Goal: Transaction & Acquisition: Purchase product/service

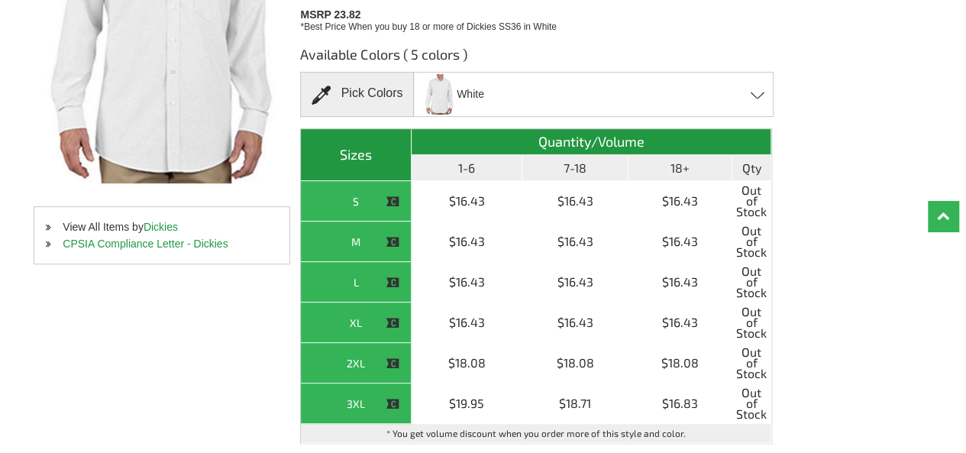
scroll to position [305, 0]
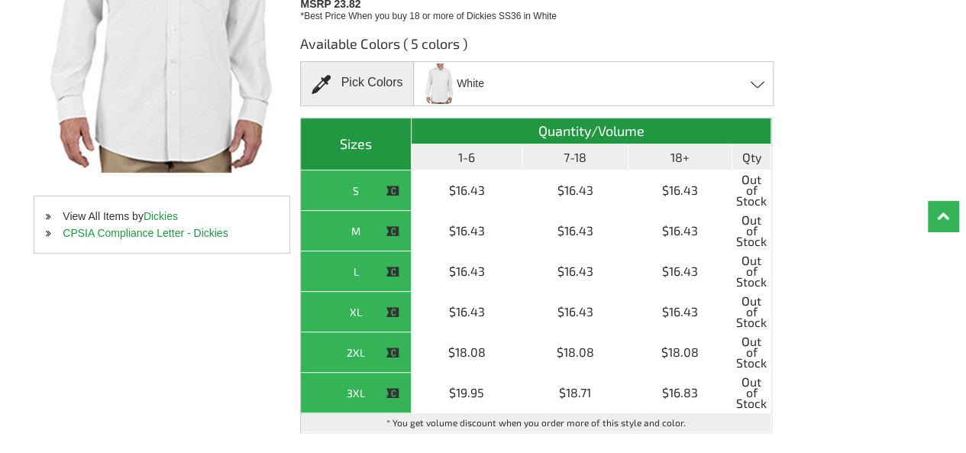
click at [600, 89] on div "White Blue Stripe - Closeout French Blue - Closeout Light Blue - Closeout Light…" at bounding box center [593, 83] width 360 height 45
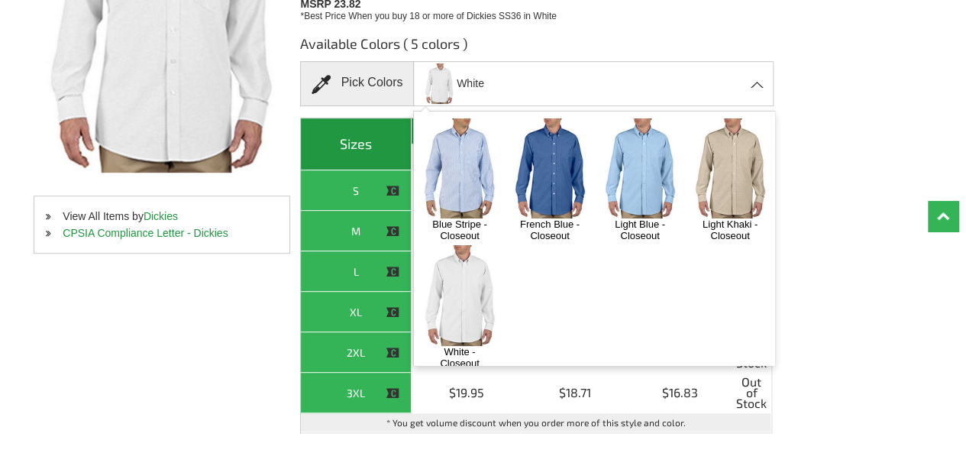
click at [641, 164] on img at bounding box center [640, 168] width 80 height 100
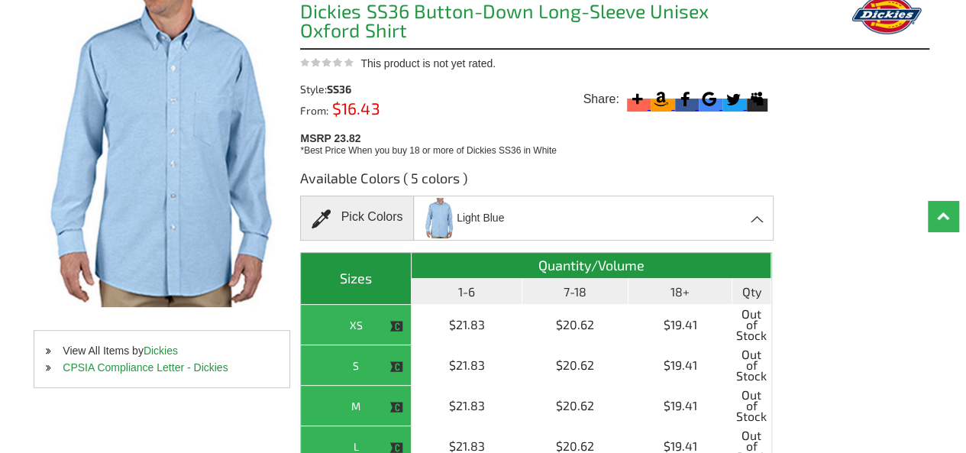
scroll to position [153, 0]
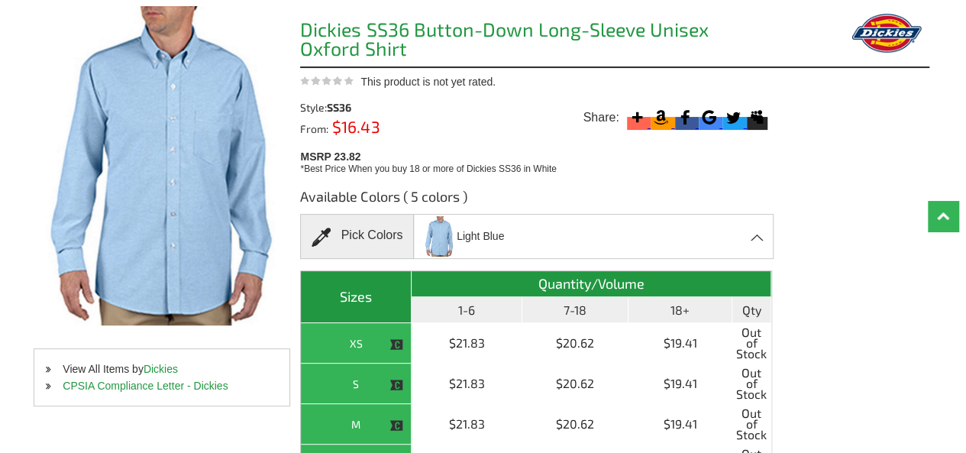
click at [524, 234] on div "Light Blue Blue Stripe - Closeout French Blue - Closeout Light Blue - Closeout …" at bounding box center [593, 236] width 360 height 45
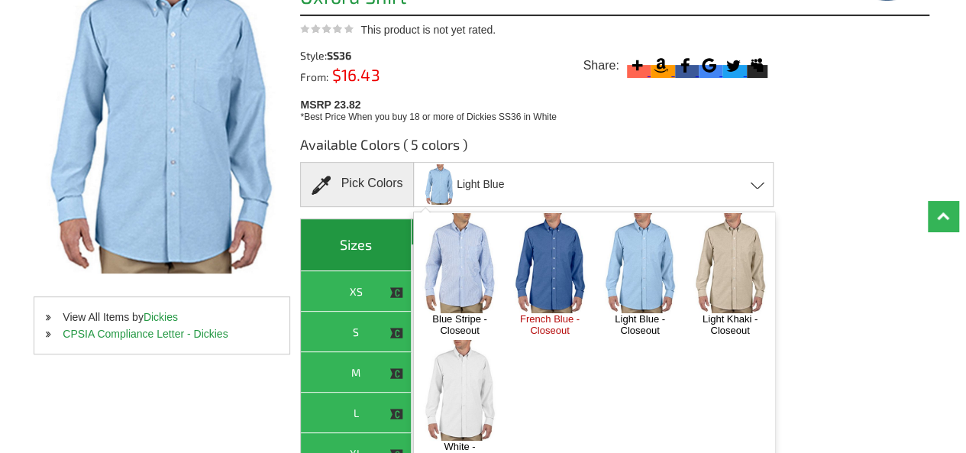
scroll to position [229, 0]
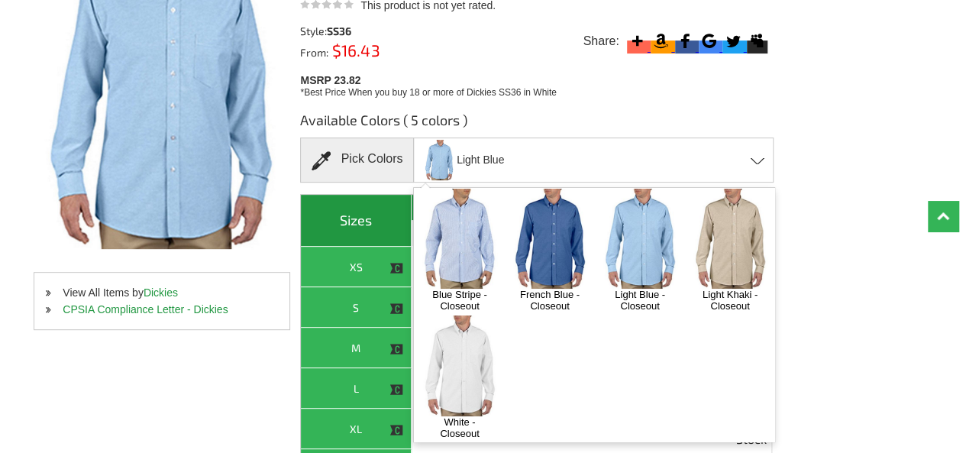
click at [545, 239] on img at bounding box center [550, 239] width 80 height 100
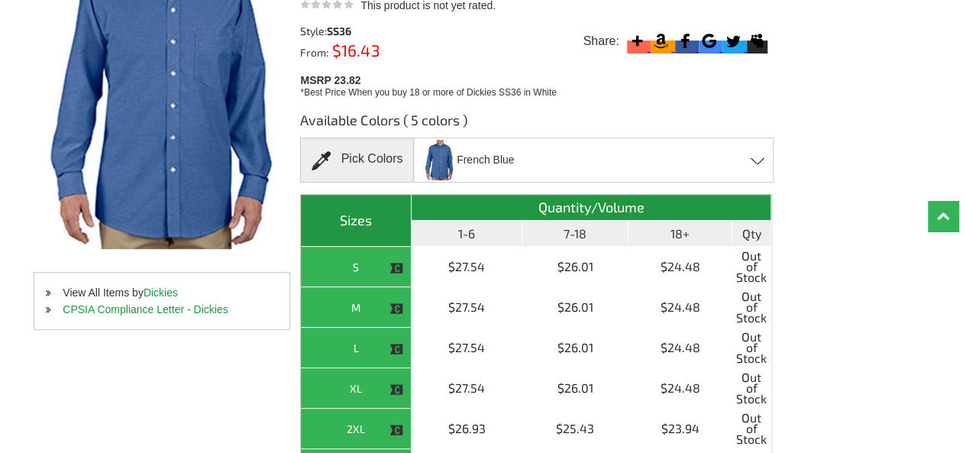
click at [470, 163] on span "French Blue" at bounding box center [485, 160] width 57 height 27
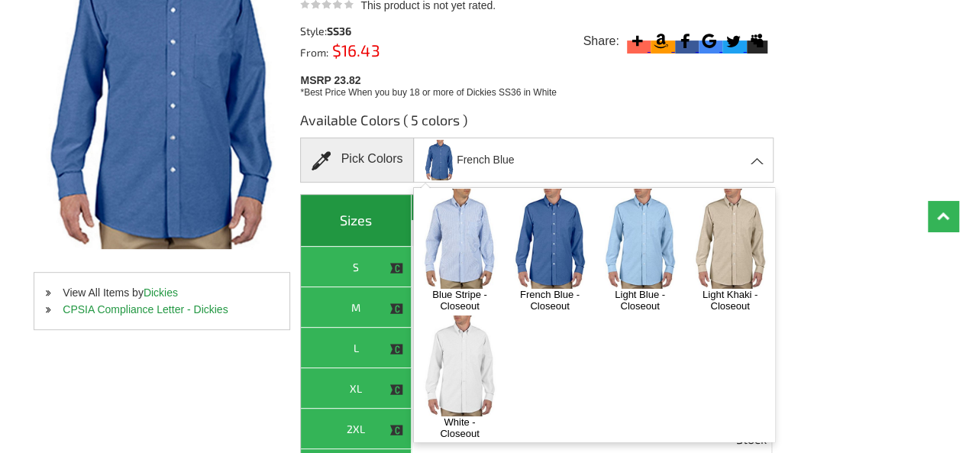
click at [690, 289] on img at bounding box center [730, 239] width 80 height 100
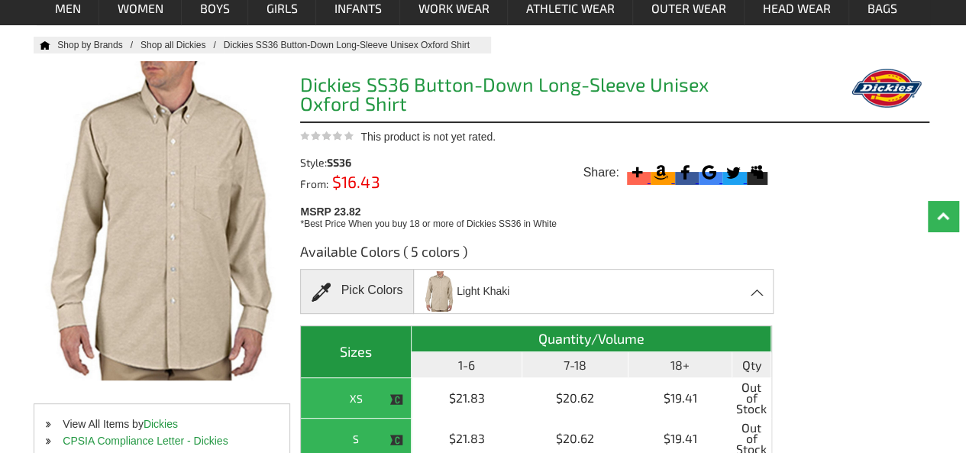
scroll to position [153, 0]
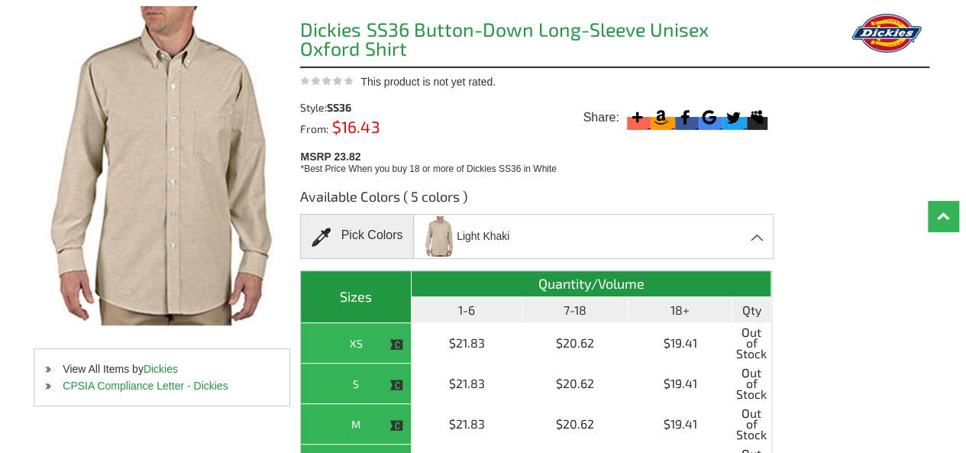
click at [519, 236] on div "Light Khaki Blue Stripe - Closeout French Blue - Closeout Light Blue - Closeout…" at bounding box center [593, 236] width 360 height 45
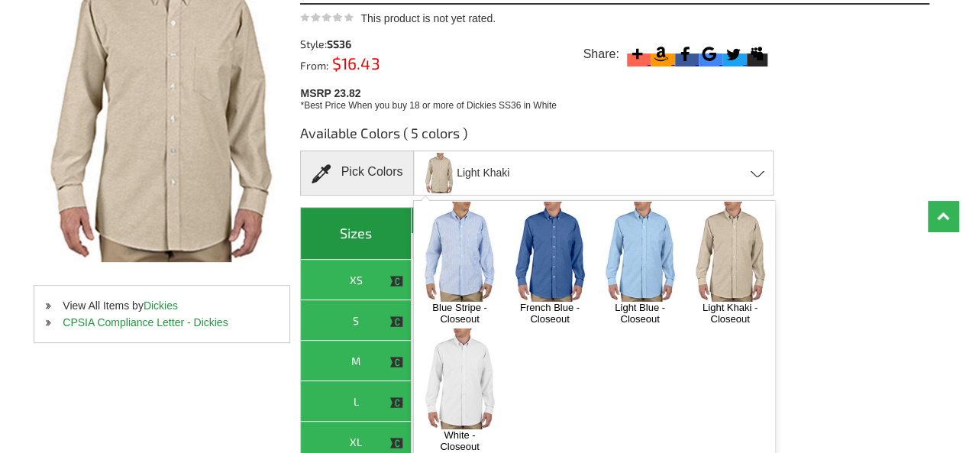
scroll to position [305, 0]
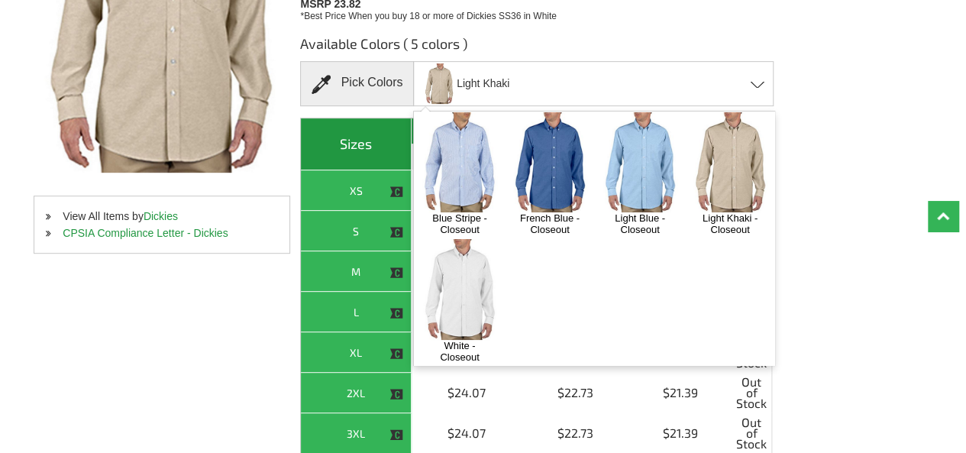
click at [500, 294] on img at bounding box center [460, 289] width 80 height 100
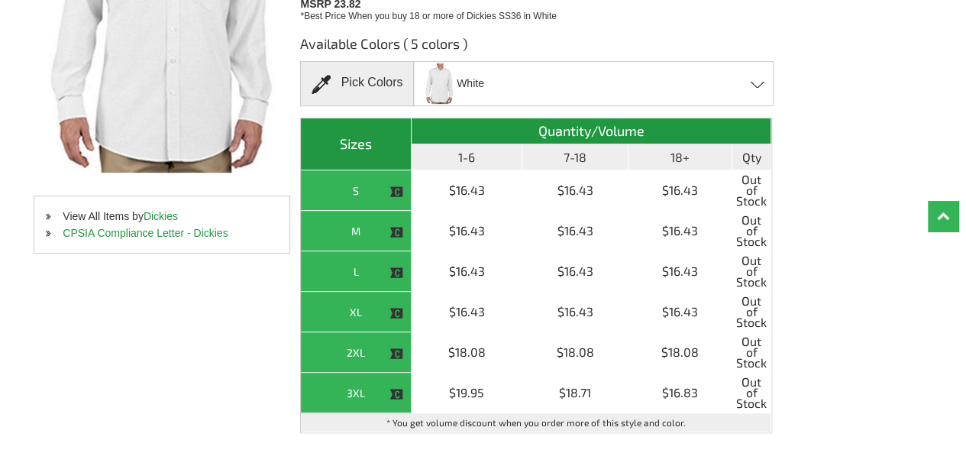
click at [576, 74] on div "White Blue Stripe - Closeout French Blue - Closeout Light Blue - Closeout Light…" at bounding box center [593, 83] width 360 height 45
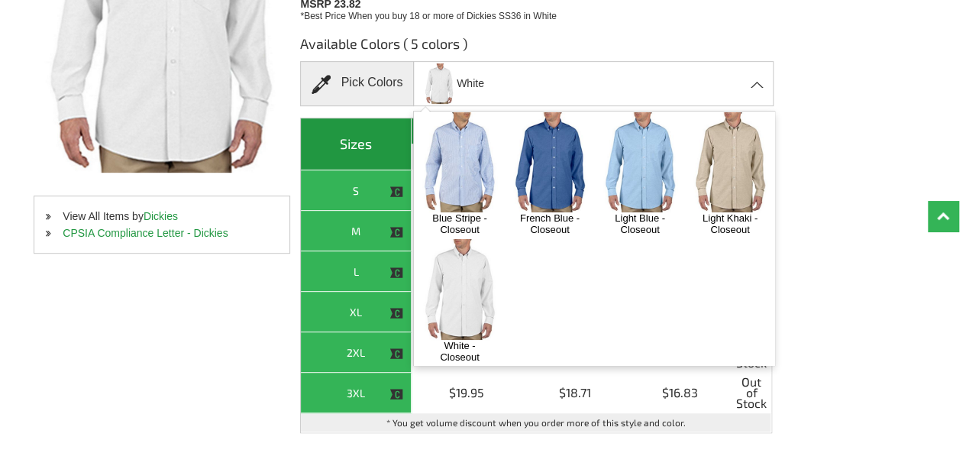
click at [472, 183] on img at bounding box center [460, 162] width 80 height 100
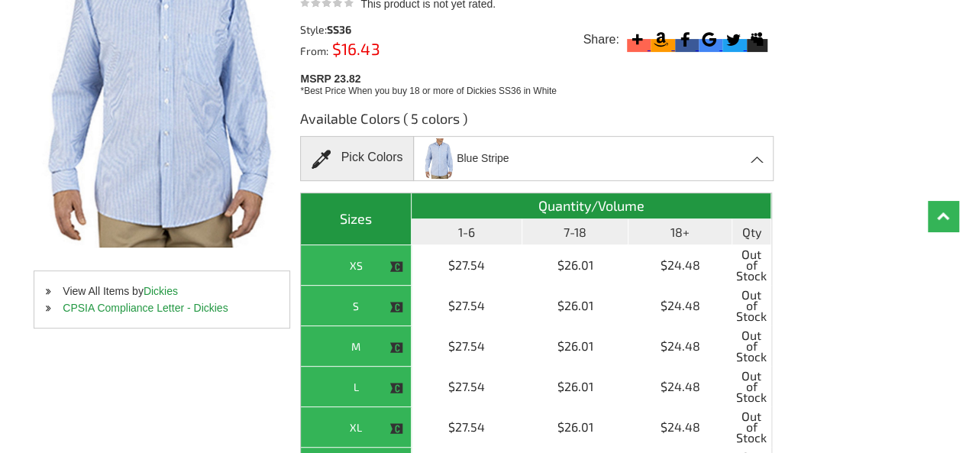
scroll to position [229, 0]
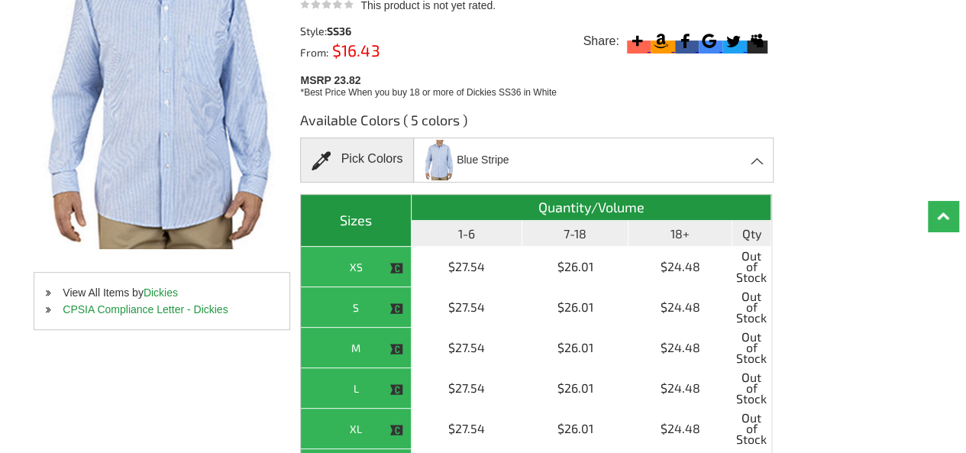
click at [483, 159] on span "Blue Stripe" at bounding box center [483, 160] width 52 height 27
